Goal: Navigation & Orientation: Understand site structure

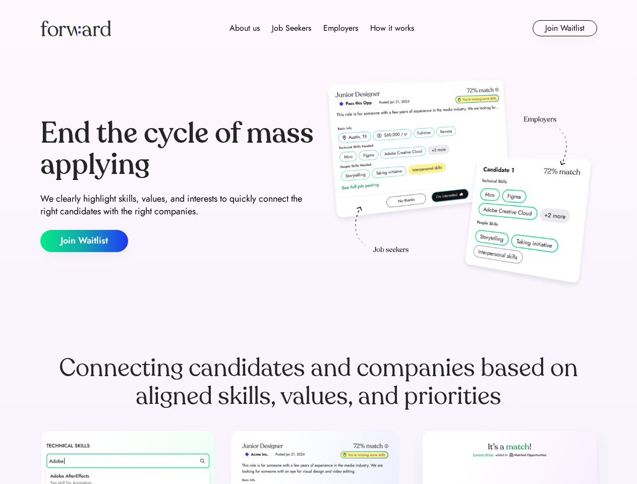
click at [318, 242] on div "End the cycle of mass applying We clearly highlight skills, values, and interes…" at bounding box center [318, 185] width 556 height 217
click at [319, 28] on div "About us Job Seekers Employers How it works" at bounding box center [321, 28] width 397 height 12
click at [76, 28] on img at bounding box center [75, 28] width 71 height 16
click at [322, 28] on div "About us Job Seekers Employers How it works" at bounding box center [321, 28] width 397 height 12
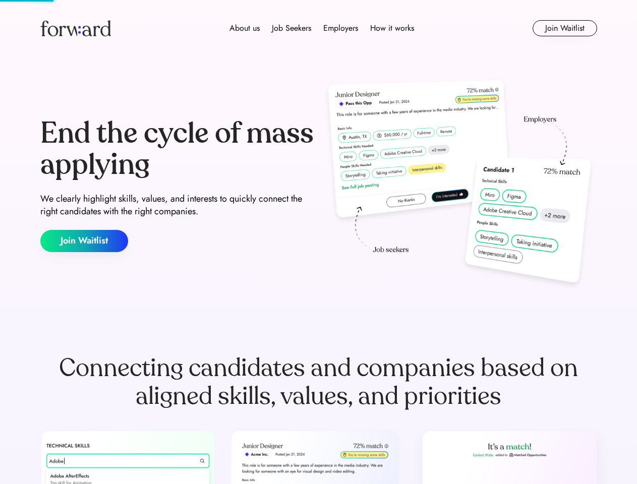
click at [244, 28] on div "About us" at bounding box center [244, 28] width 30 height 12
click at [291, 28] on div "Job Seekers" at bounding box center [291, 28] width 39 height 12
click at [340, 28] on div "Employers" at bounding box center [340, 28] width 35 height 12
click at [391, 28] on div "How it works" at bounding box center [392, 28] width 44 height 12
click at [564, 28] on button "Join Waitlist" at bounding box center [564, 28] width 65 height 16
